Goal: Task Accomplishment & Management: Use online tool/utility

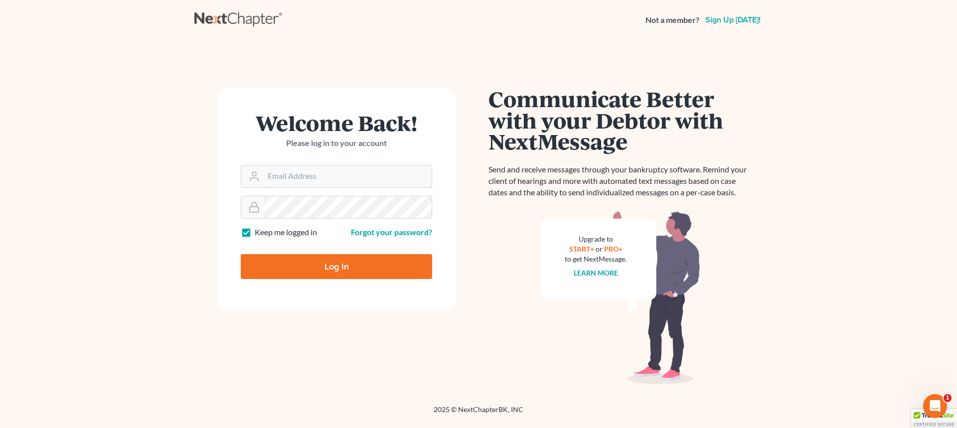
type input "[EMAIL_ADDRESS][DOMAIN_NAME]"
click at [330, 264] on input "Log In" at bounding box center [336, 266] width 191 height 25
type input "Thinking..."
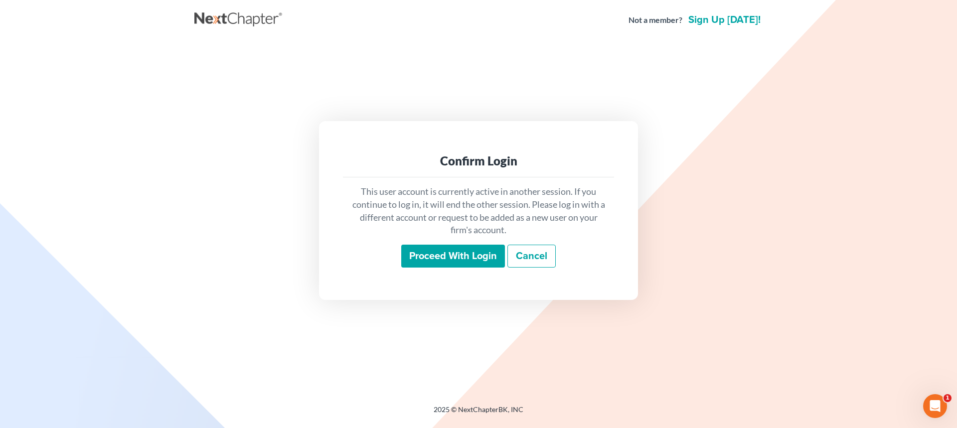
click at [418, 260] on input "Proceed with login" at bounding box center [453, 256] width 104 height 23
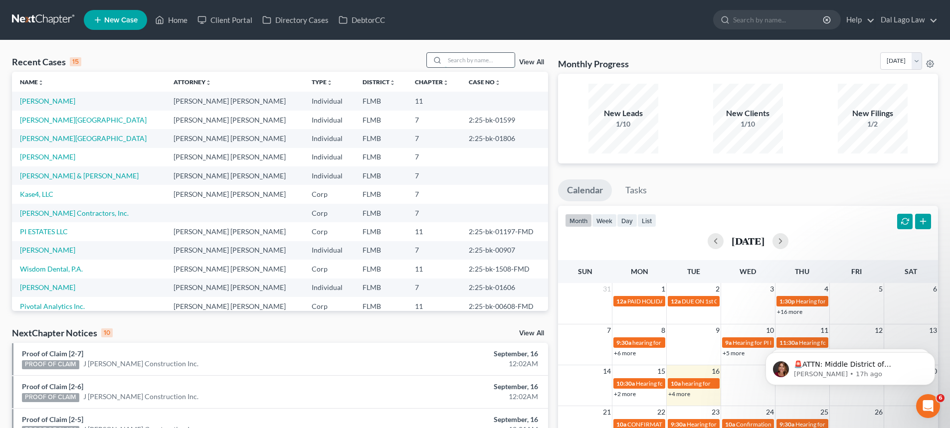
click at [494, 58] on input "search" at bounding box center [480, 60] width 70 height 14
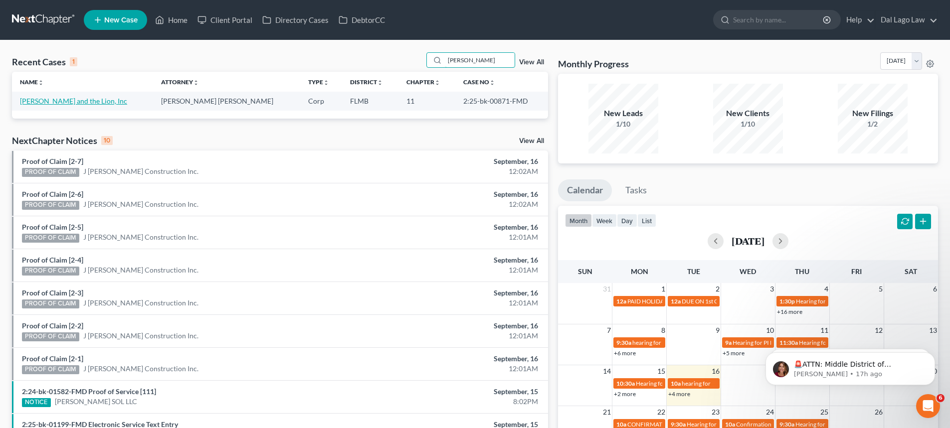
type input "Giuseppe"
click at [88, 99] on link "Giuseppe and the Lion, Inc" at bounding box center [73, 101] width 107 height 8
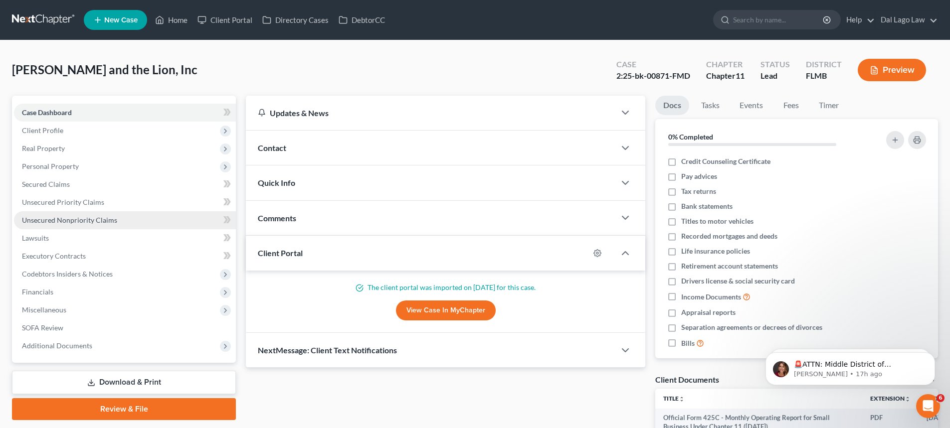
click at [98, 218] on span "Unsecured Nonpriority Claims" at bounding box center [69, 220] width 95 height 8
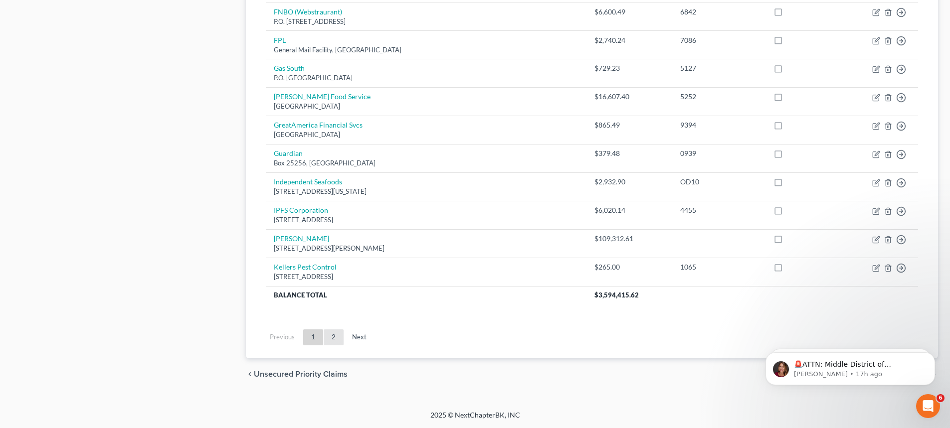
click at [334, 341] on link "2" at bounding box center [334, 337] width 20 height 16
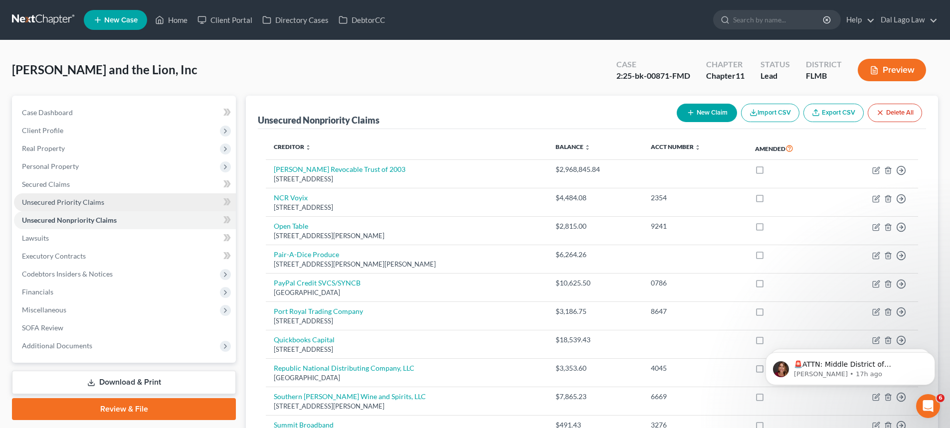
click at [111, 202] on link "Unsecured Priority Claims" at bounding box center [125, 202] width 222 height 18
